Goal: Task Accomplishment & Management: Manage account settings

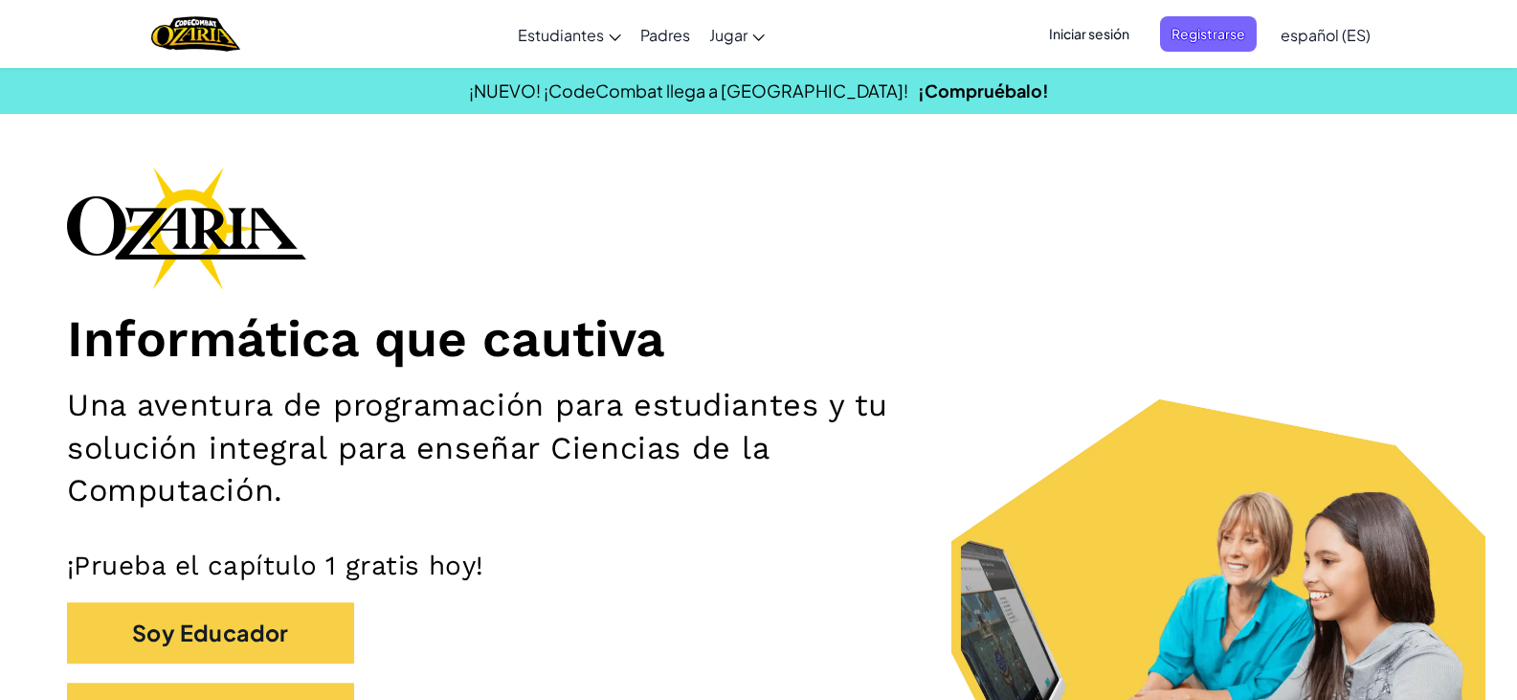
click at [1214, 108] on section "¡NUEVO! ¡CodeCombat llega a [GEOGRAPHIC_DATA]! ¡Compruébalo!" at bounding box center [758, 90] width 1517 height 47
click at [1094, 29] on span "Iniciar sesión" at bounding box center [1088, 33] width 103 height 35
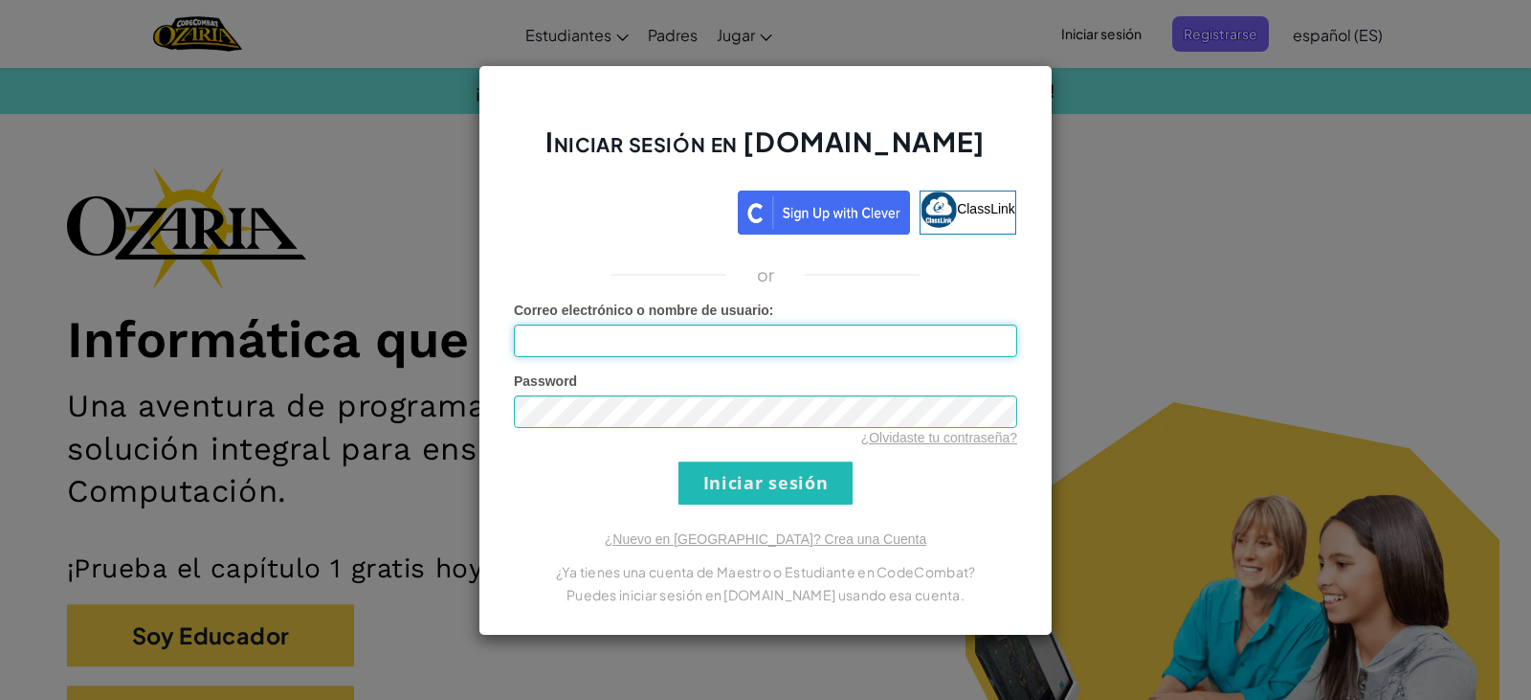
click at [754, 342] on input "Correo electrónico o nombre de usuario :" at bounding box center [765, 340] width 503 height 33
type input "#"
type input "[EMAIL_ADDRESS][DOMAIN_NAME]"
click at [649, 392] on div "Password ¿Olvidaste tu contraseña?" at bounding box center [765, 409] width 503 height 76
drag, startPoint x: 733, startPoint y: 488, endPoint x: 672, endPoint y: 492, distance: 61.4
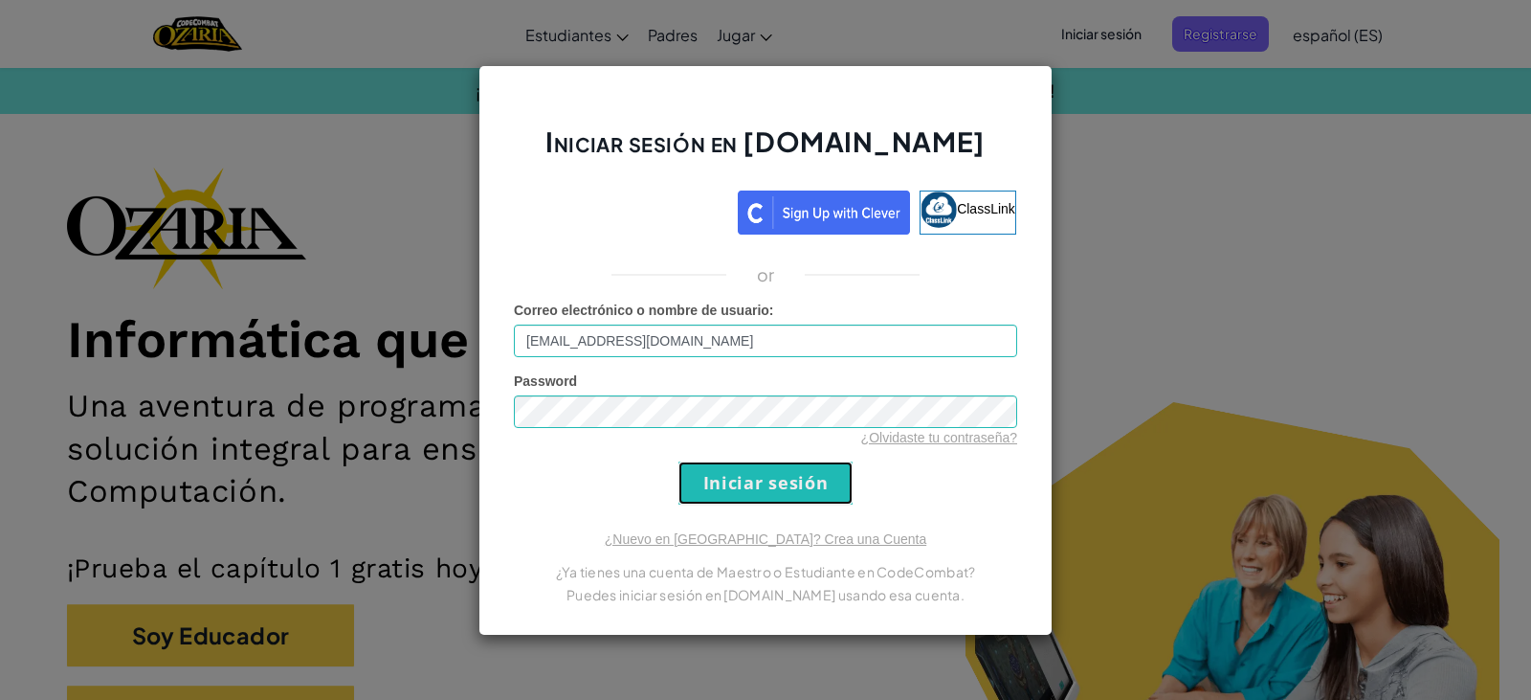
click at [732, 489] on input "Iniciar sesión" at bounding box center [766, 482] width 174 height 43
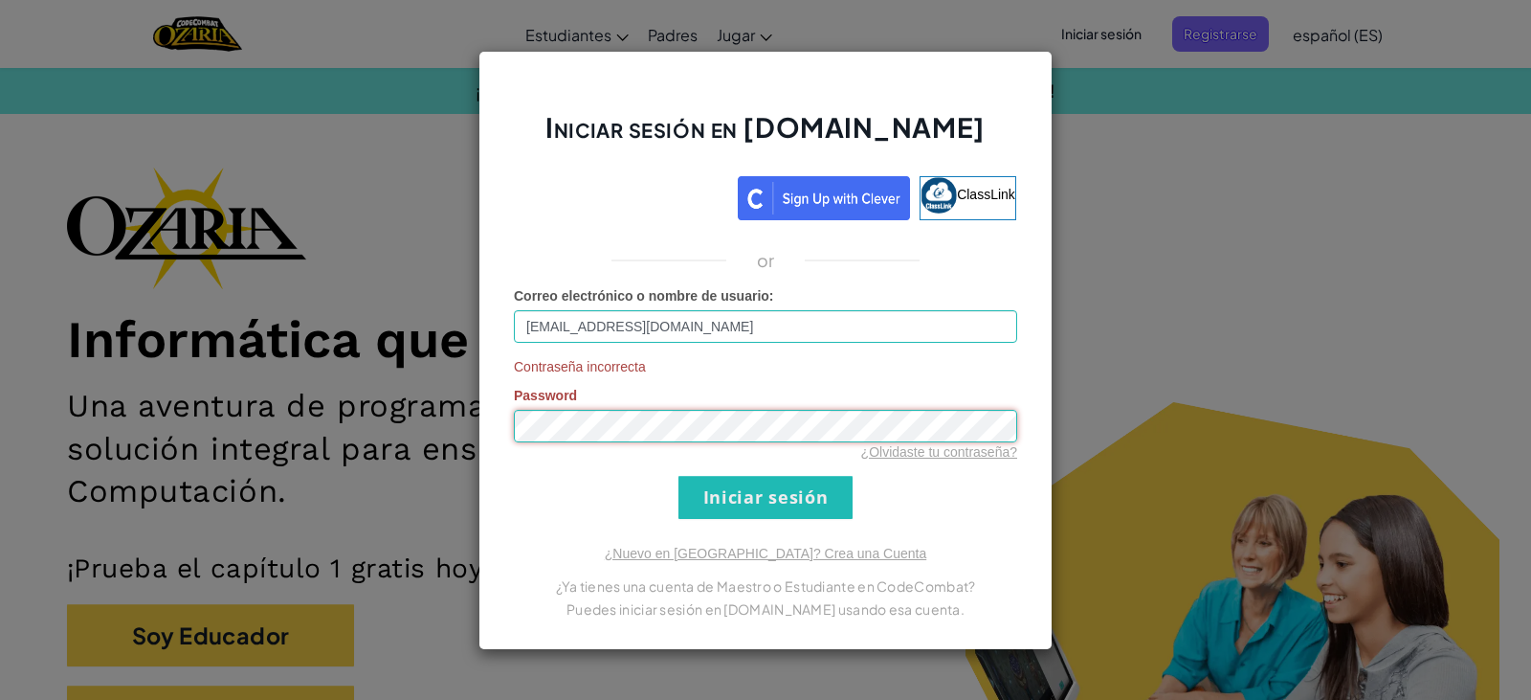
click at [512, 431] on div "Iniciar sesión en [DOMAIN_NAME] ClassLink or Correo electrónico o nombre de usu…" at bounding box center [766, 350] width 574 height 599
click at [686, 493] on input "Iniciar sesión" at bounding box center [766, 497] width 174 height 43
